Goal: Book appointment/travel/reservation

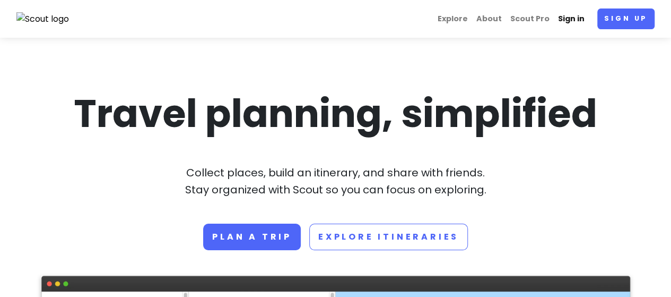
click at [572, 18] on link "Sign in" at bounding box center [571, 18] width 35 height 21
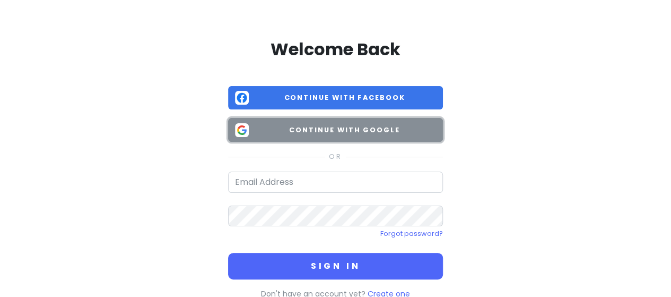
click at [287, 130] on span "Continue with Google" at bounding box center [344, 130] width 183 height 11
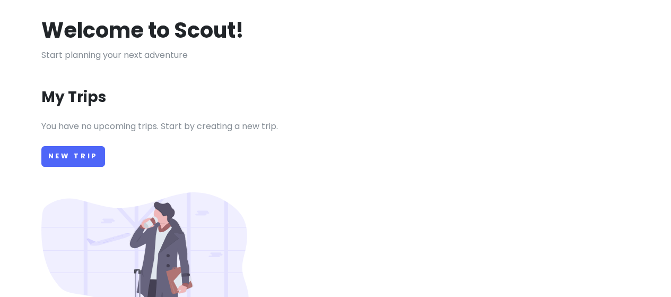
scroll to position [106, 0]
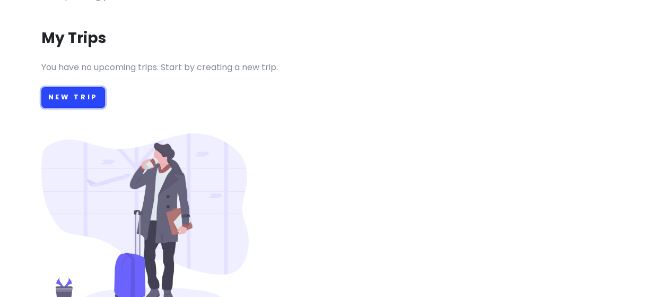
click at [77, 102] on link "New Trip" at bounding box center [73, 97] width 64 height 21
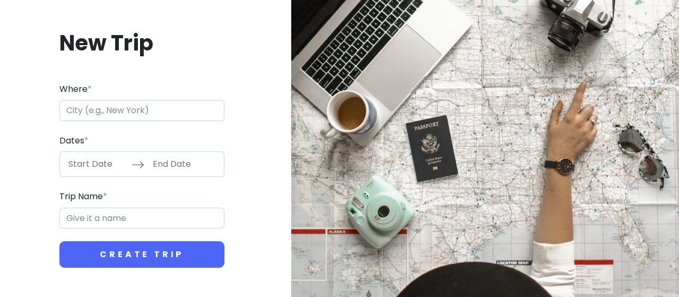
click at [137, 111] on input "Where *" at bounding box center [141, 110] width 165 height 21
click at [128, 217] on input "Trip Name *" at bounding box center [141, 218] width 165 height 21
click at [146, 106] on input "Where *" at bounding box center [141, 110] width 165 height 21
click at [173, 101] on input "Where *" at bounding box center [141, 110] width 165 height 21
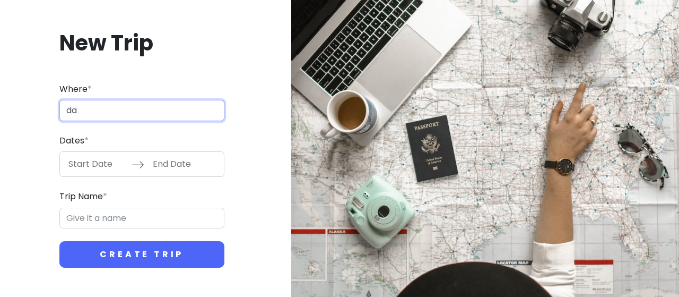
type input "d"
type input "j"
type input "名古屋"
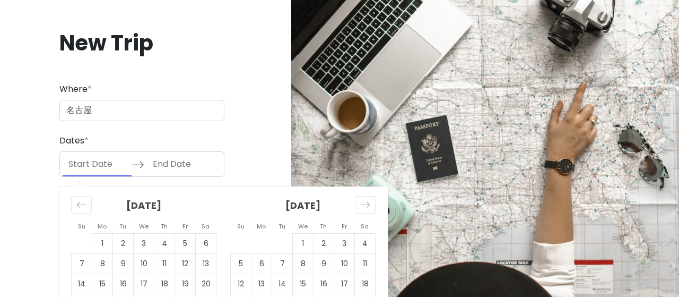
click at [100, 161] on input "Start Date" at bounding box center [97, 164] width 69 height 24
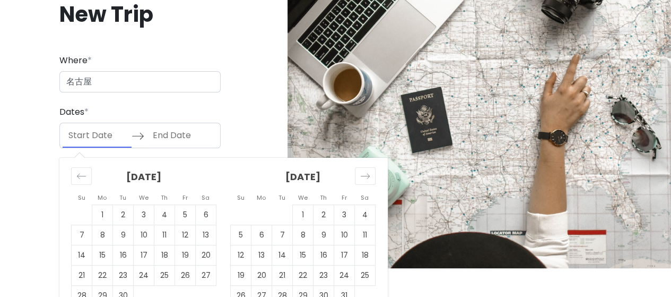
scroll to position [50, 0]
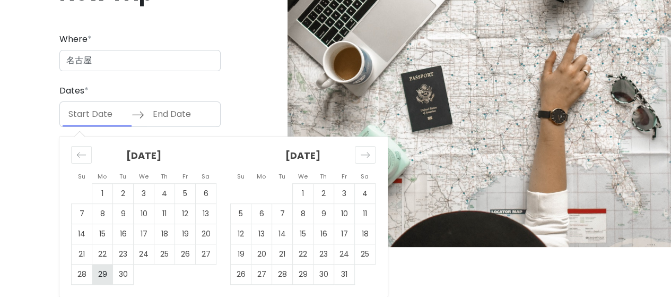
click at [110, 279] on td "29" at bounding box center [102, 274] width 21 height 20
type input "[DATE]"
click at [119, 275] on td "30" at bounding box center [123, 274] width 21 height 20
type input "[DATE]"
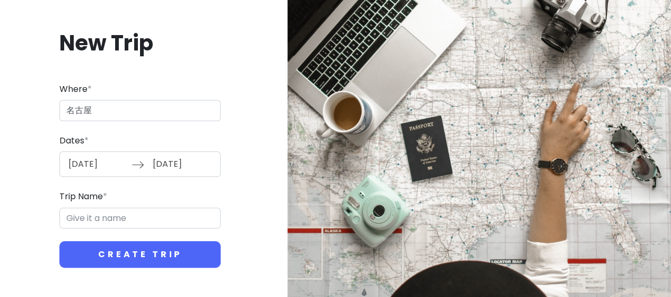
scroll to position [0, 0]
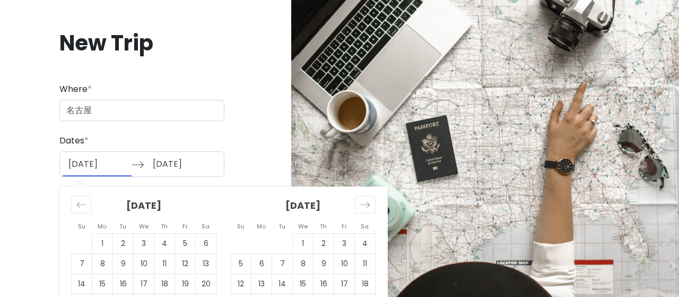
click at [100, 165] on input "[DATE]" at bounding box center [97, 164] width 69 height 24
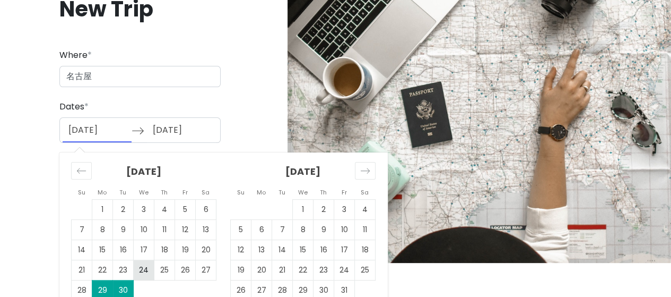
scroll to position [50, 0]
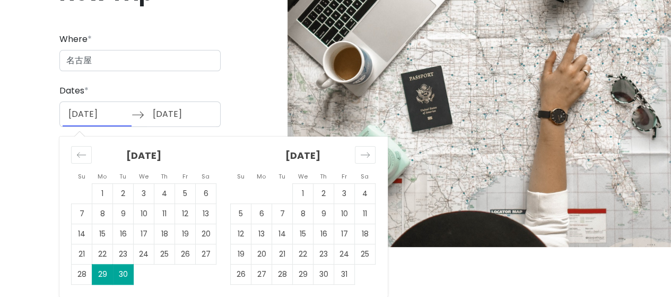
click at [124, 275] on td "30" at bounding box center [123, 274] width 21 height 20
type input "[DATE]"
click at [128, 278] on td "30" at bounding box center [123, 274] width 21 height 20
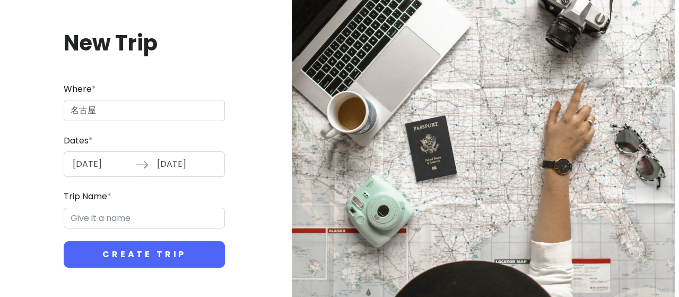
scroll to position [0, 0]
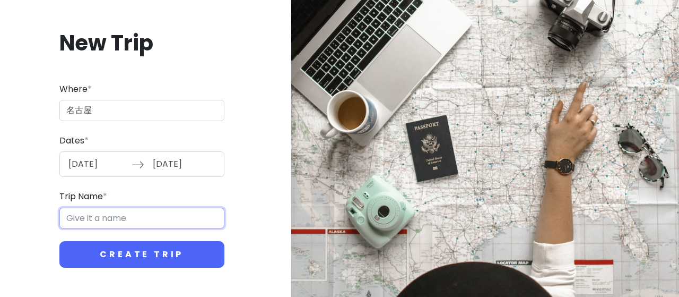
click at [144, 226] on input "Trip Name *" at bounding box center [141, 218] width 165 height 21
type input "s"
type input "j"
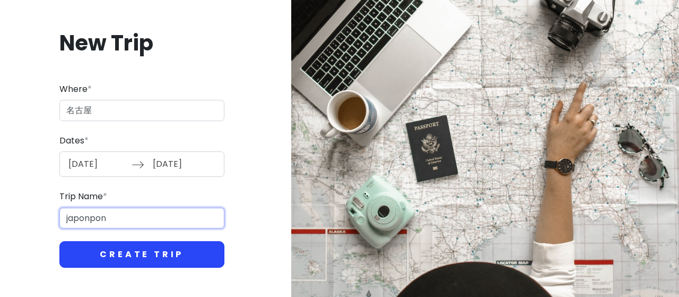
type input "japonpon"
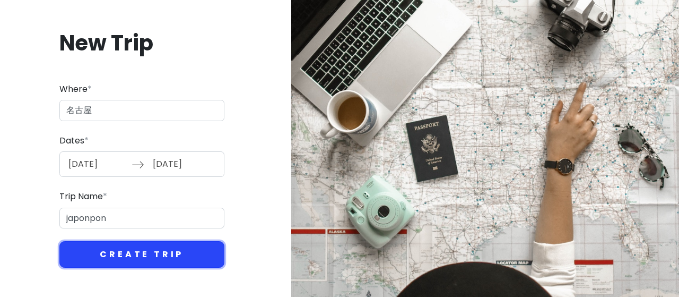
click at [148, 249] on button "Create Trip" at bounding box center [141, 254] width 165 height 27
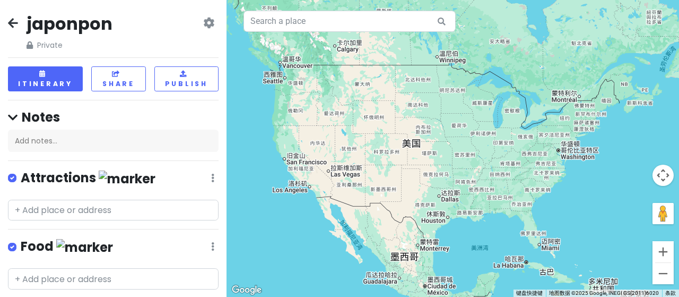
click at [203, 27] on icon at bounding box center [208, 23] width 11 height 8
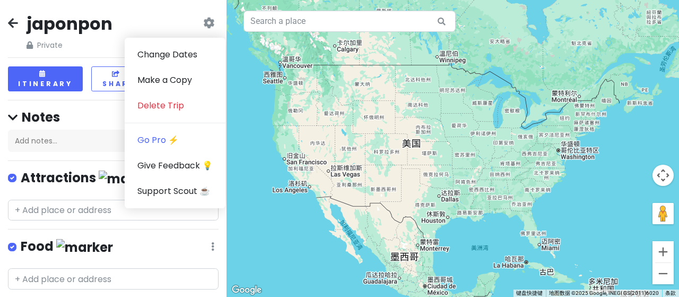
click at [203, 23] on icon at bounding box center [208, 23] width 11 height 8
